Goal: Find specific page/section

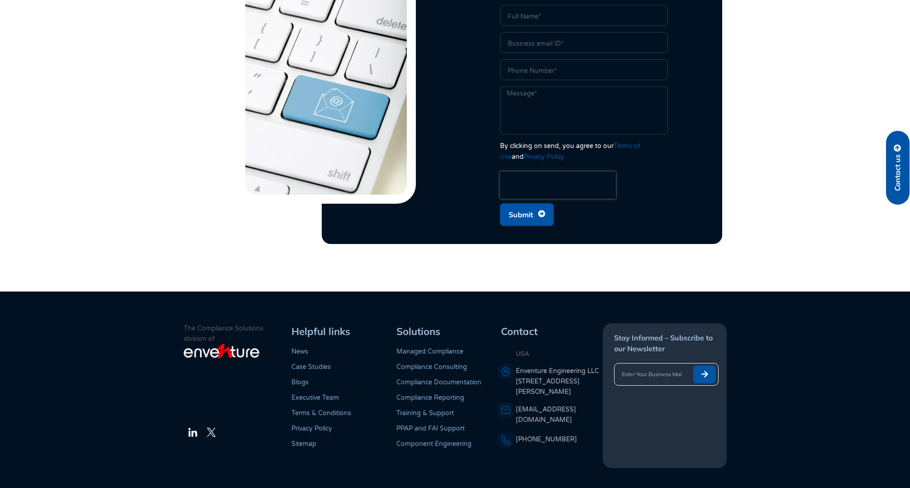
scroll to position [2463, 0]
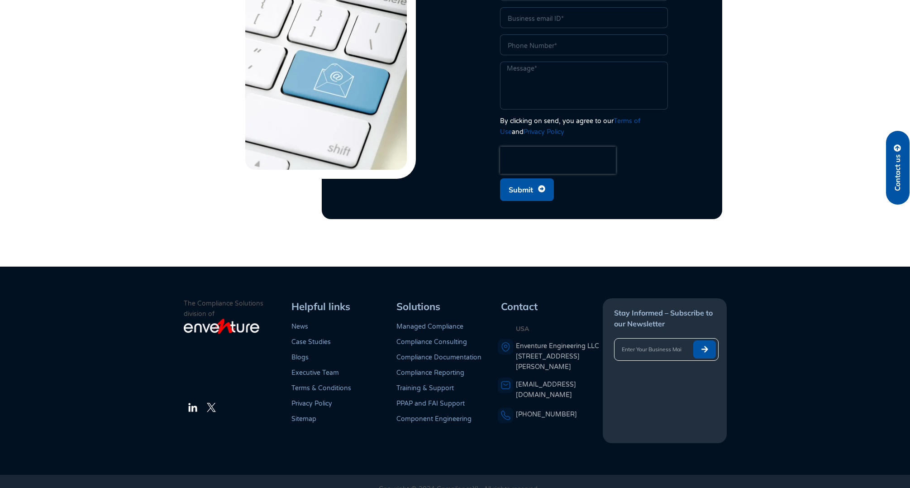
click at [459, 353] on link "Compliance Documentation" at bounding box center [438, 357] width 85 height 8
